Goal: Task Accomplishment & Management: Use online tool/utility

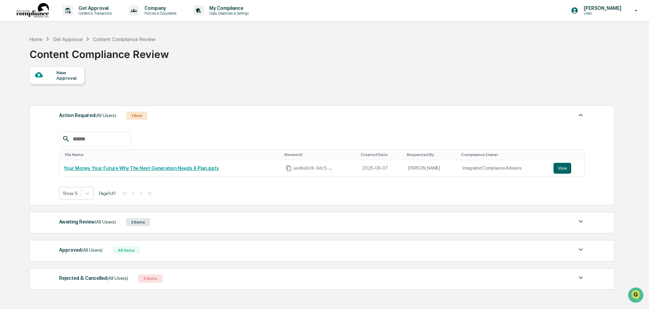
click at [115, 254] on div "46 Items" at bounding box center [126, 251] width 27 height 8
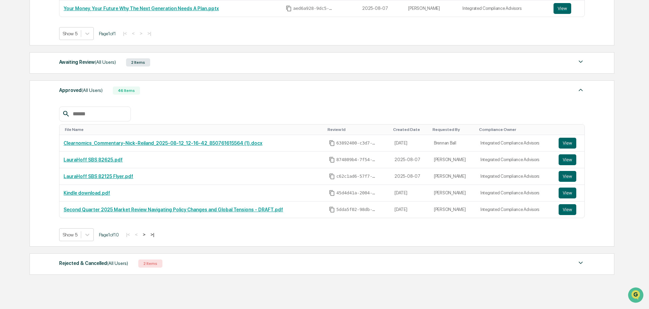
scroll to position [170, 0]
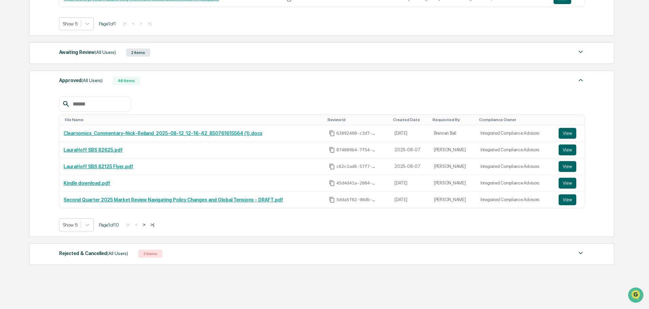
click at [144, 254] on div "2 Items" at bounding box center [150, 254] width 24 height 8
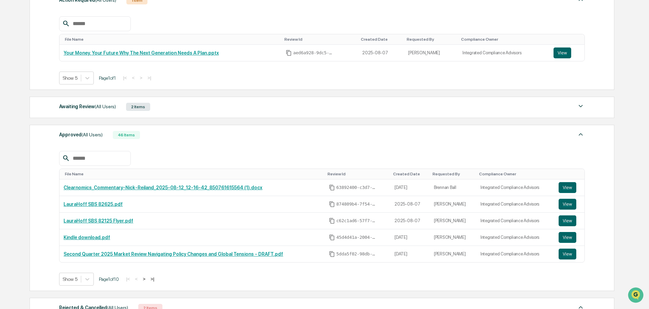
scroll to position [68, 0]
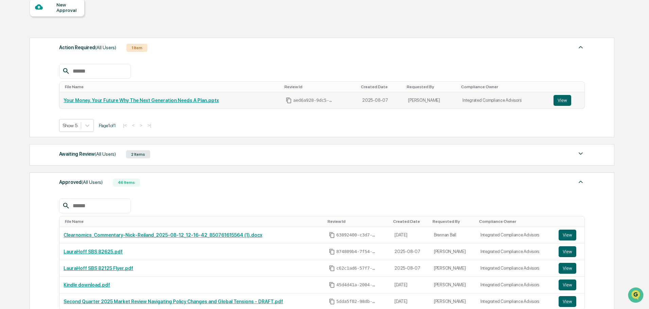
click at [174, 102] on link "Your Money, Your Future Why The Next Generation Needs A Plan.pptx" at bounding box center [141, 100] width 155 height 5
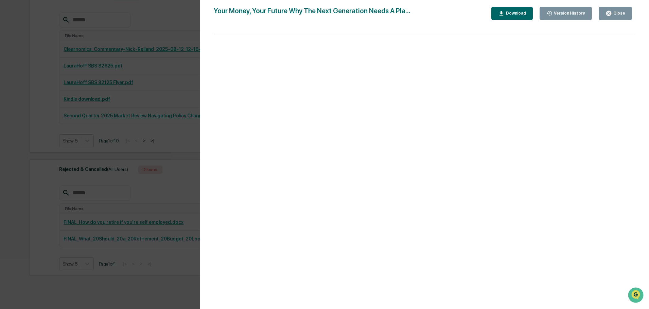
scroll to position [282, 0]
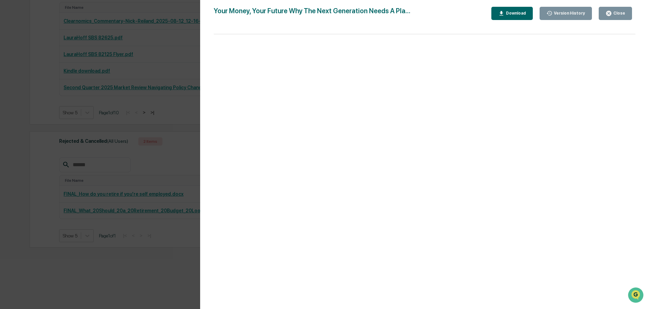
click at [157, 147] on div "Version History [DATE] 09:33 PM [PERSON_NAME] Your Money, Your Future Why The N…" at bounding box center [324, 154] width 649 height 309
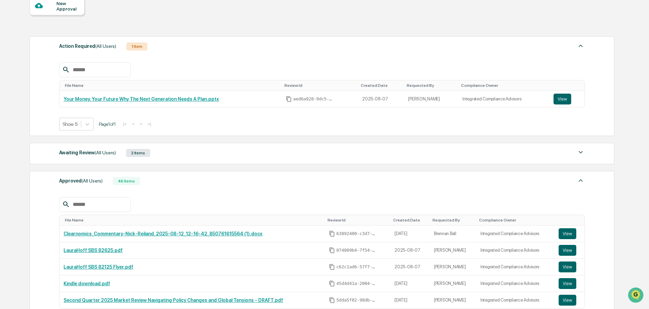
scroll to position [11, 0]
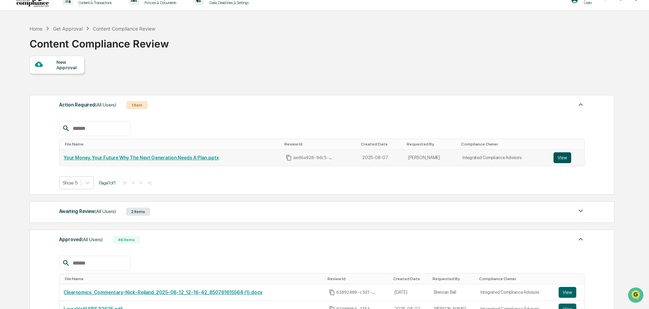
click at [563, 157] on button "View" at bounding box center [562, 158] width 18 height 11
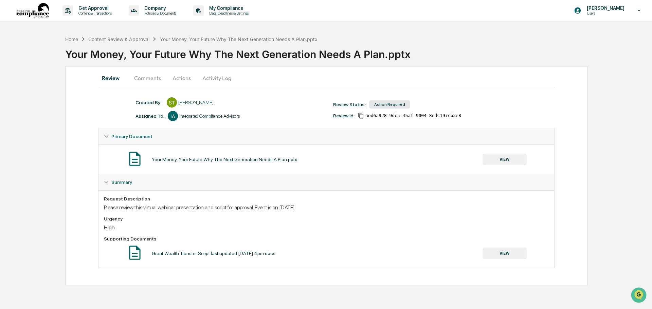
click at [151, 83] on button "Comments" at bounding box center [148, 78] width 38 height 16
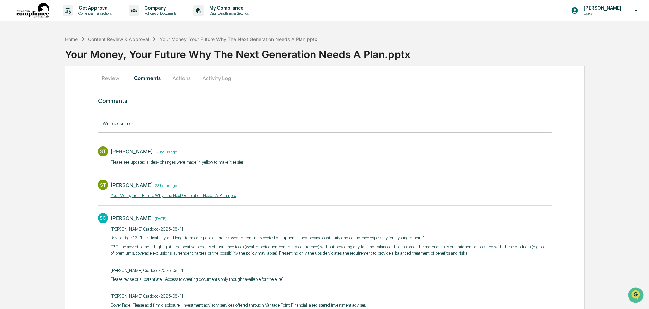
click at [193, 80] on button "Actions" at bounding box center [181, 78] width 31 height 16
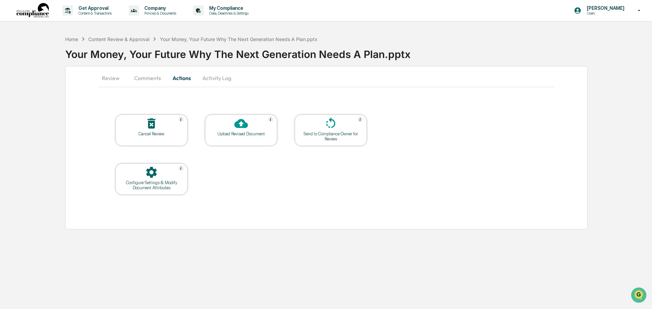
click at [219, 85] on button "Activity Log" at bounding box center [217, 78] width 40 height 16
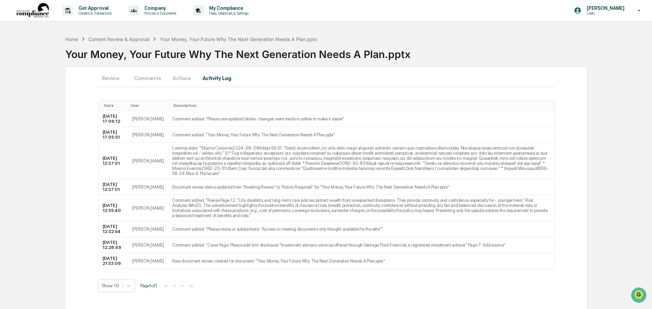
click at [99, 77] on button "Review" at bounding box center [113, 78] width 31 height 16
